Goal: Check status: Check status

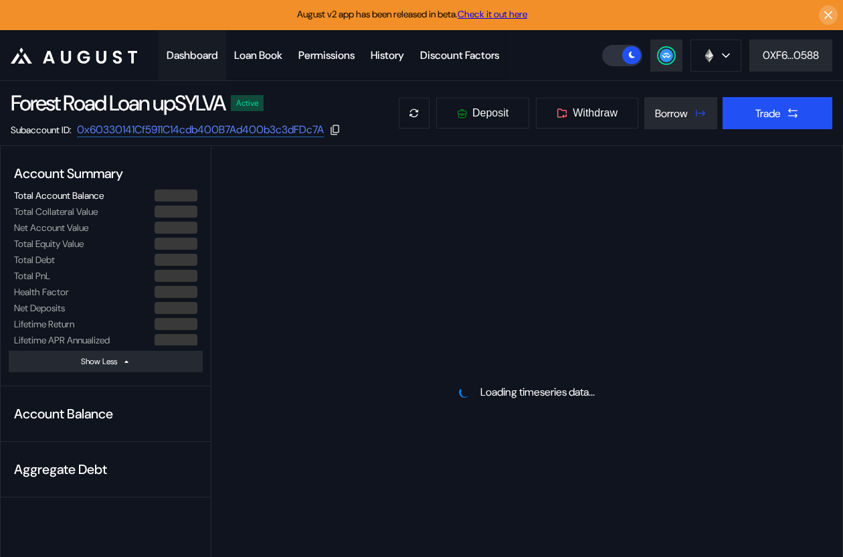
click at [200, 50] on div "Dashboard" at bounding box center [193, 55] width 52 height 14
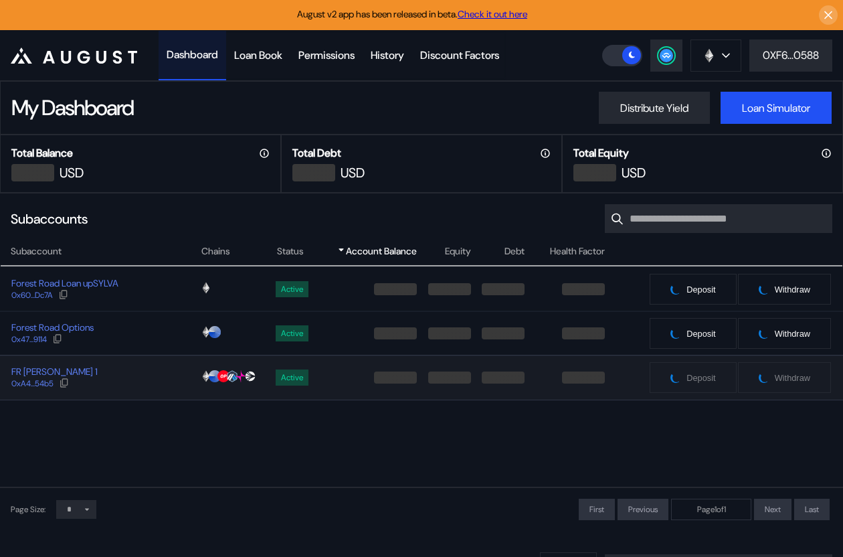
click at [148, 382] on div "FR [PERSON_NAME] 1 0xA4...54b5" at bounding box center [100, 377] width 199 height 24
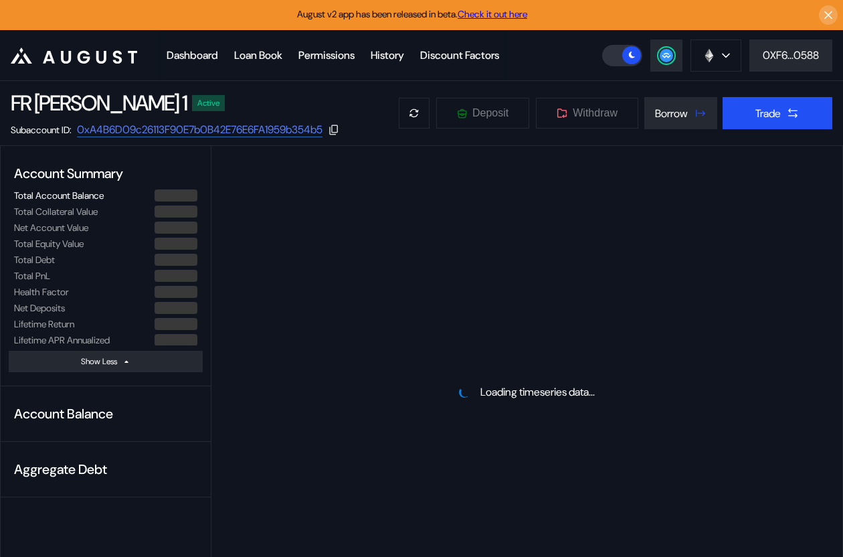
select select "*"
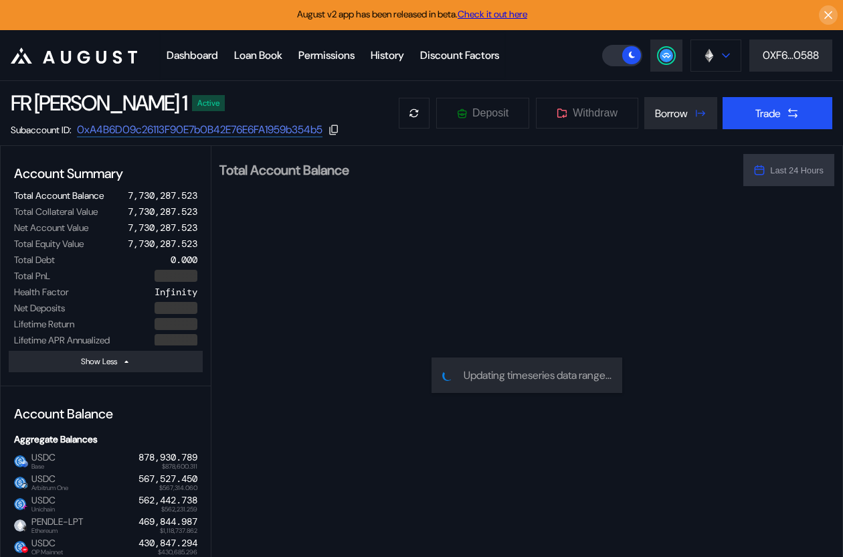
click at [723, 59] on div at bounding box center [726, 55] width 8 height 9
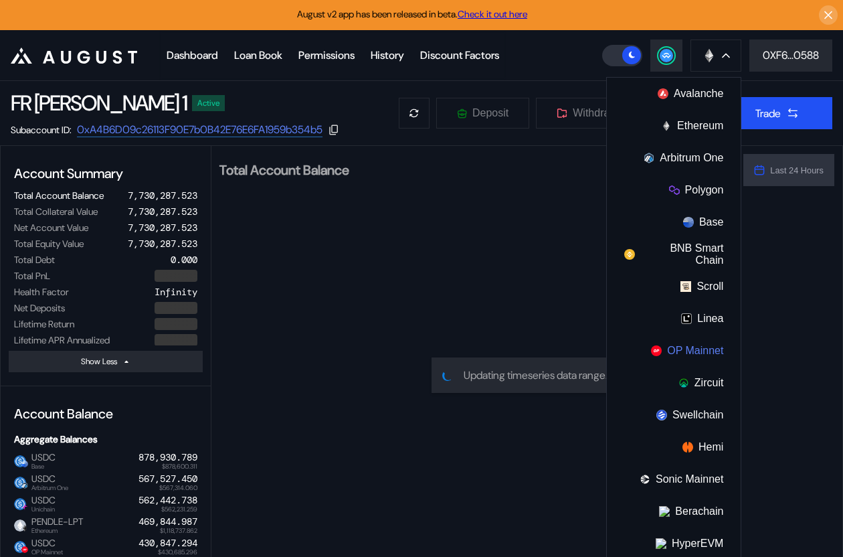
click at [693, 349] on button "OP Mainnet" at bounding box center [674, 351] width 134 height 32
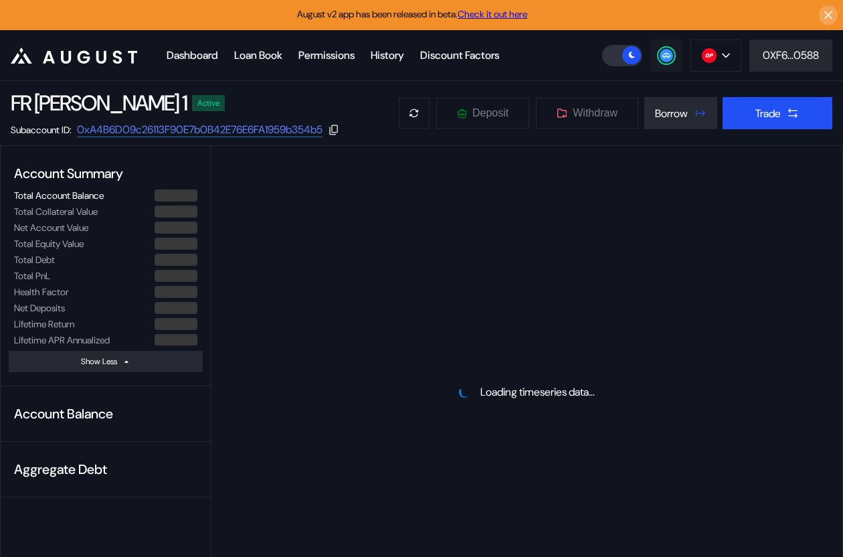
click at [660, 56] on circle at bounding box center [666, 55] width 13 height 13
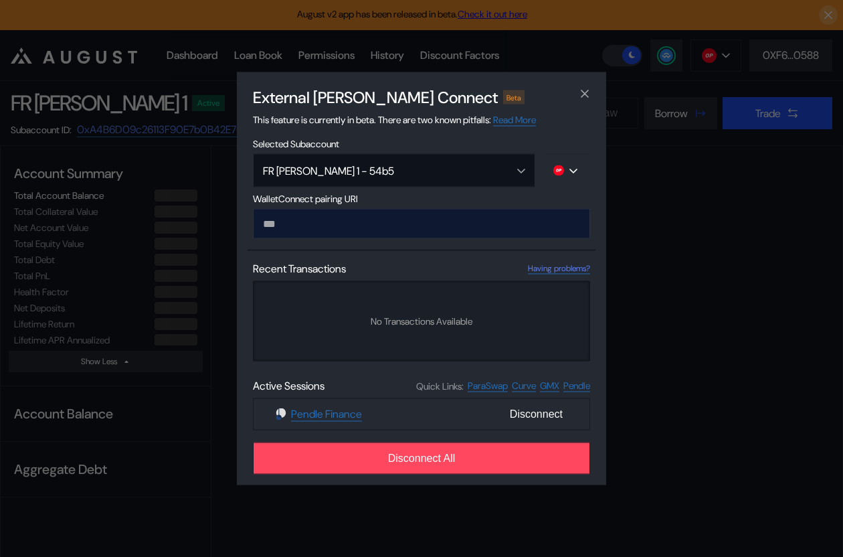
type input "**********"
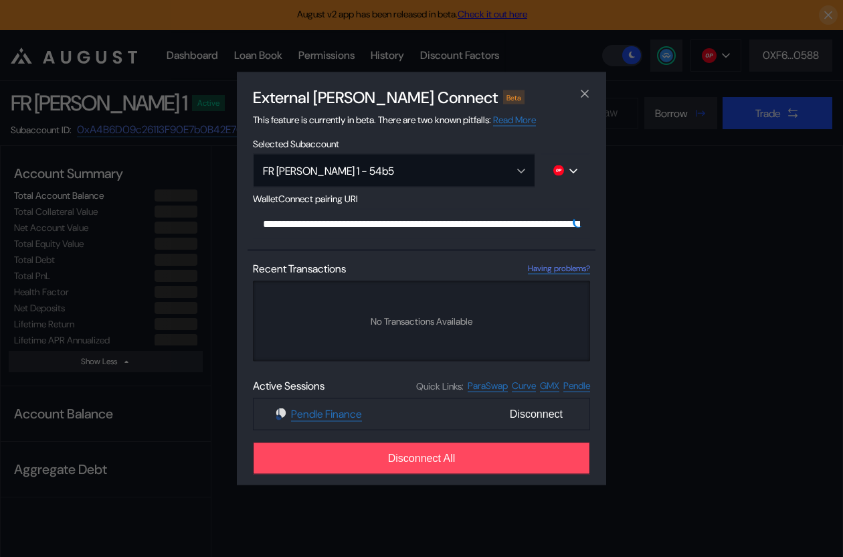
scroll to position [0, 796]
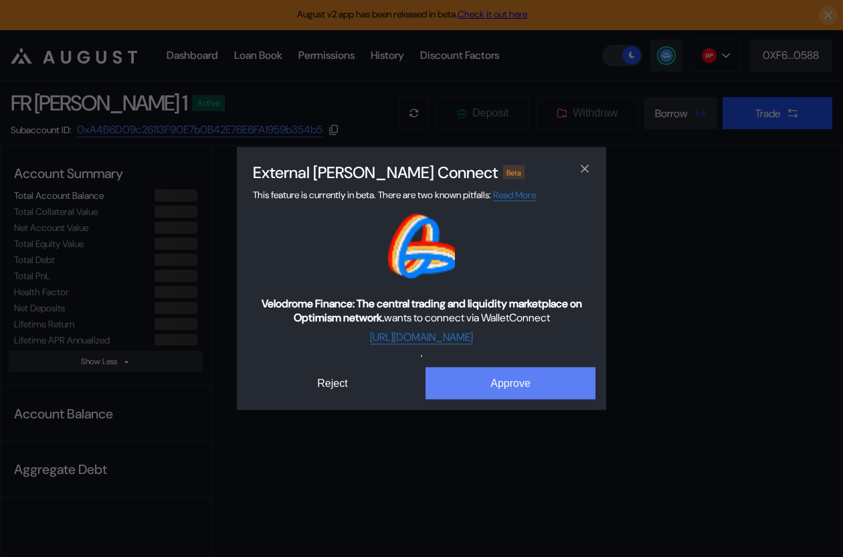
click at [483, 385] on button "Approve" at bounding box center [511, 383] width 170 height 32
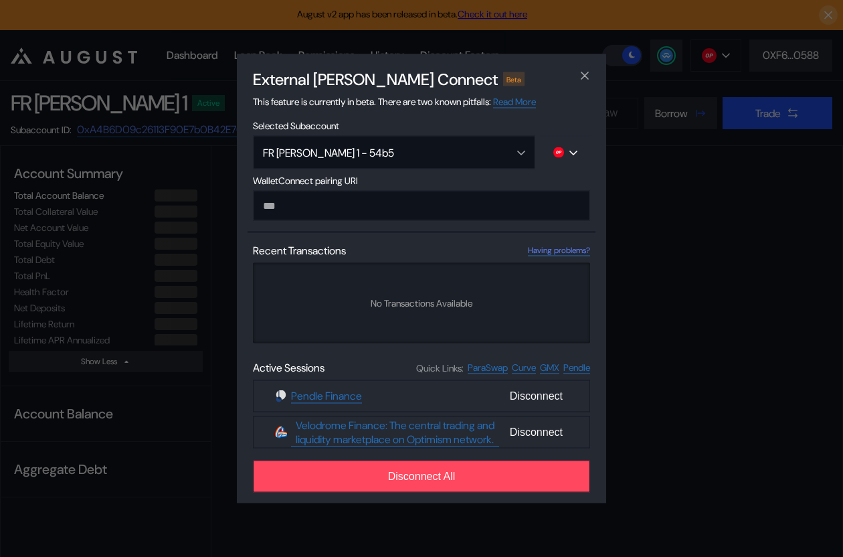
select select "*"
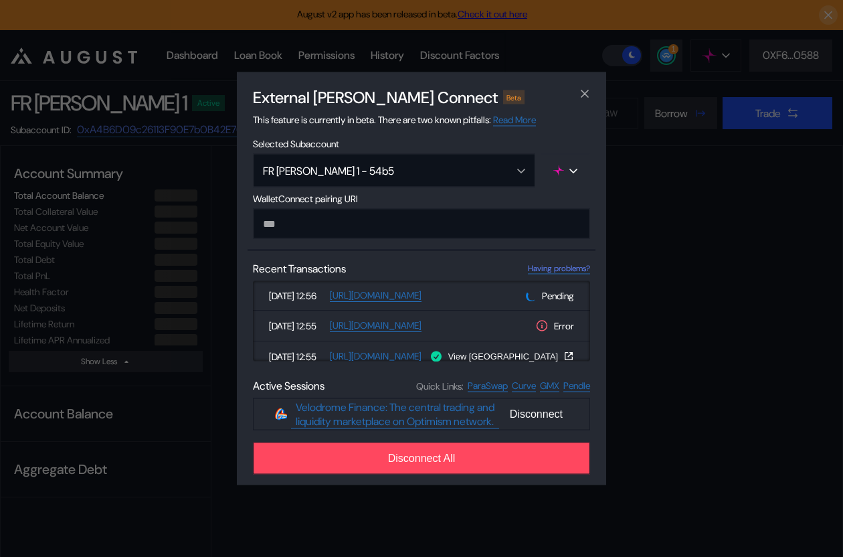
select select "*"
